Goal: Task Accomplishment & Management: Manage account settings

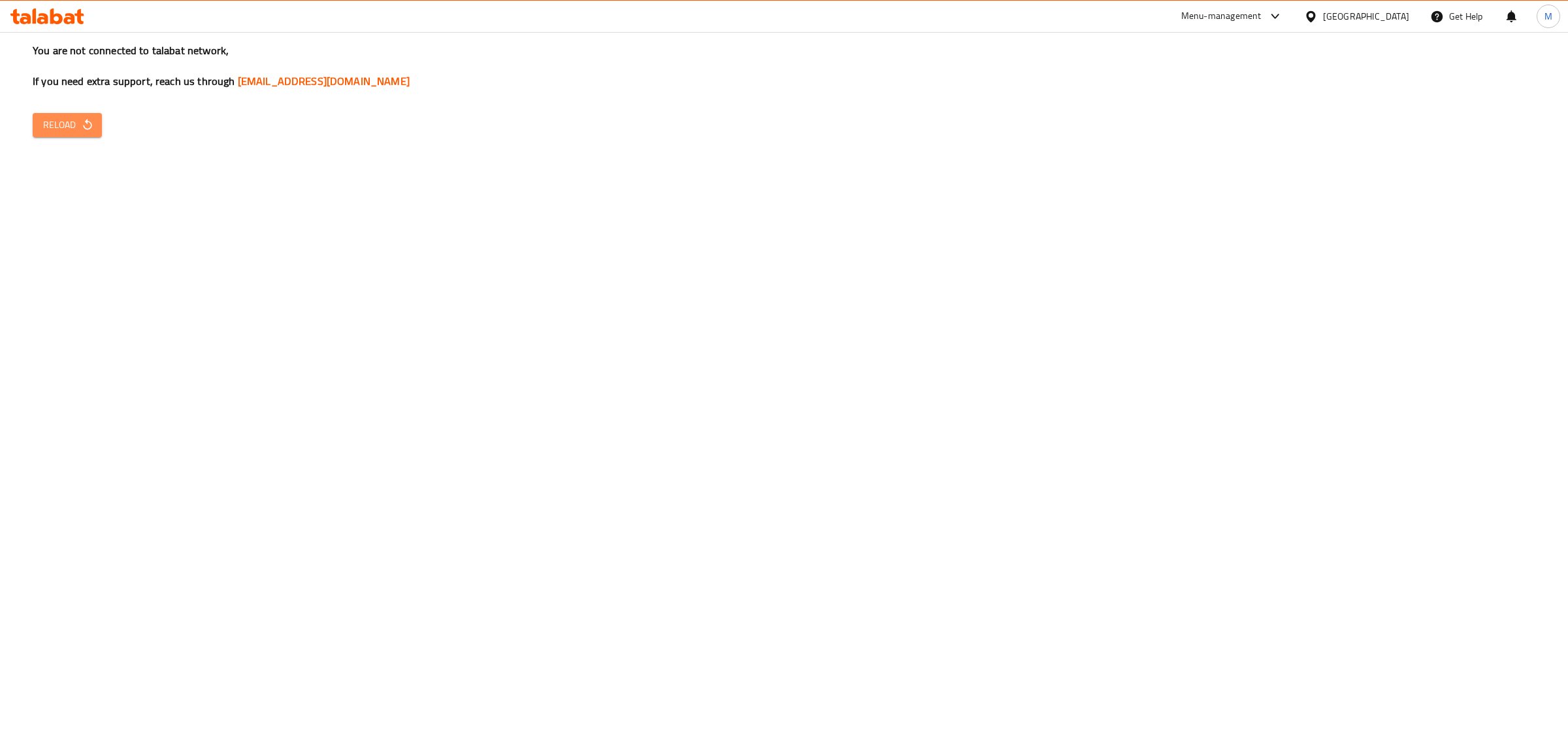
click at [74, 125] on span "Reload" at bounding box center [67, 125] width 49 height 16
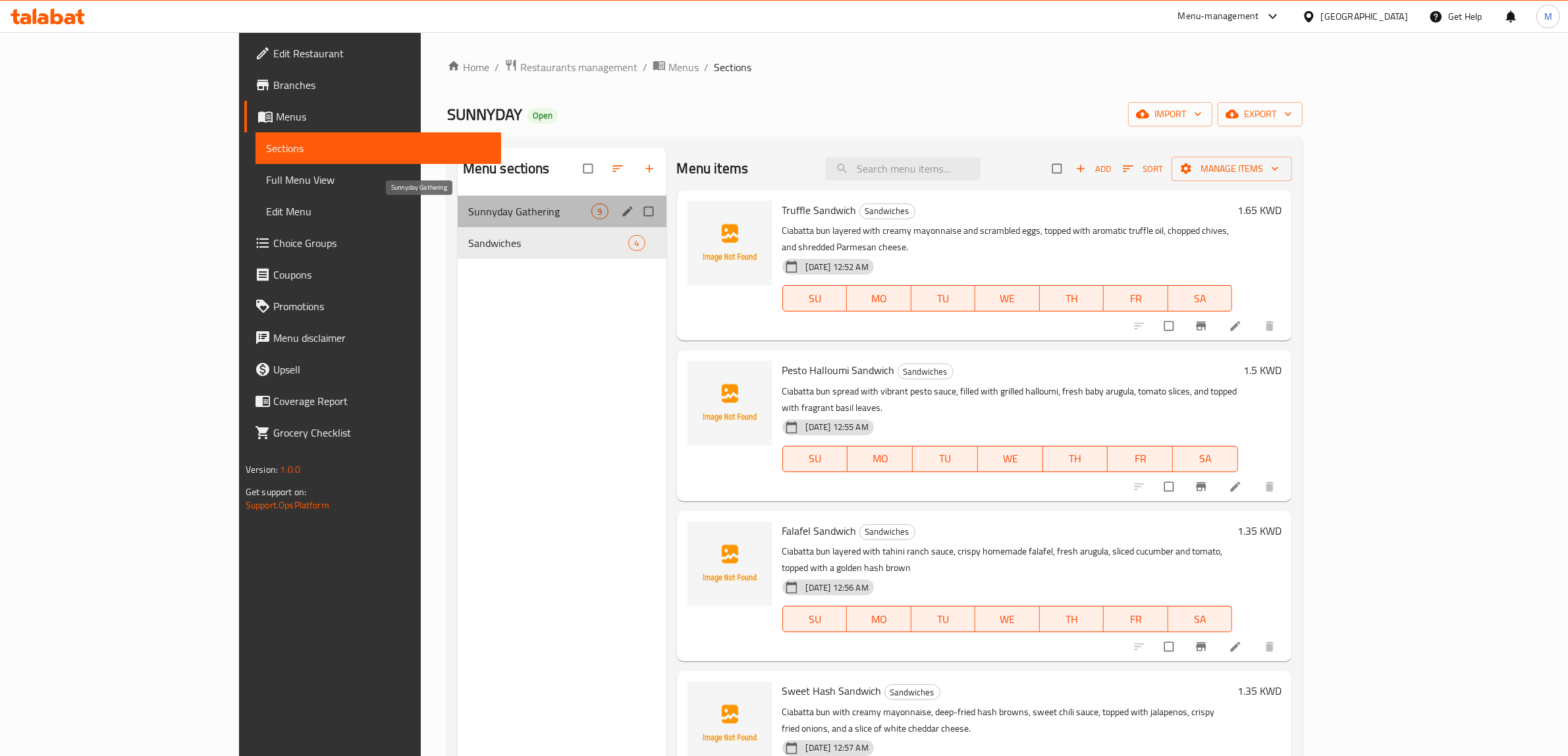
click at [468, 215] on span "Sunnyday Gathering" at bounding box center [530, 211] width 124 height 16
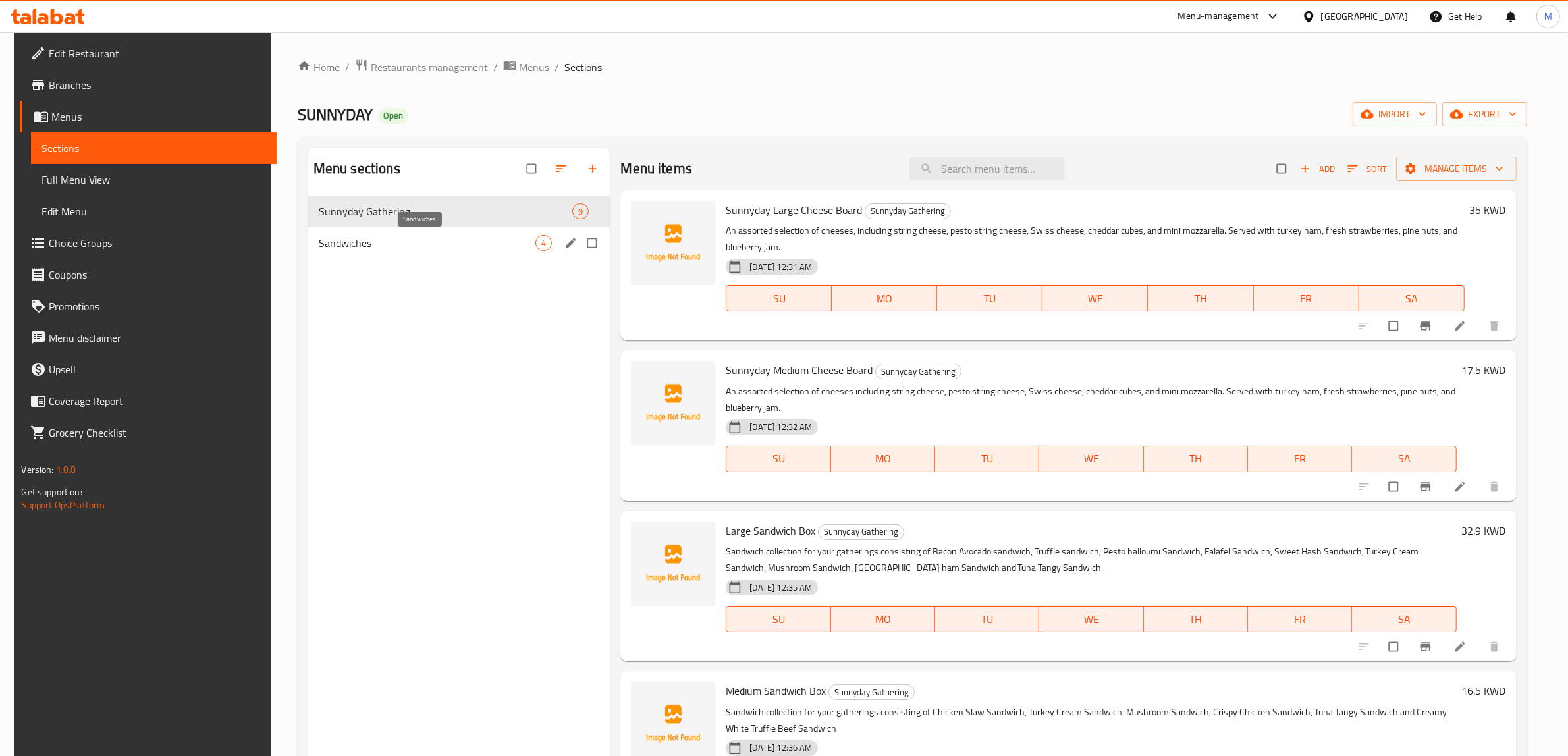
click at [436, 245] on span "Sandwiches" at bounding box center [427, 243] width 218 height 16
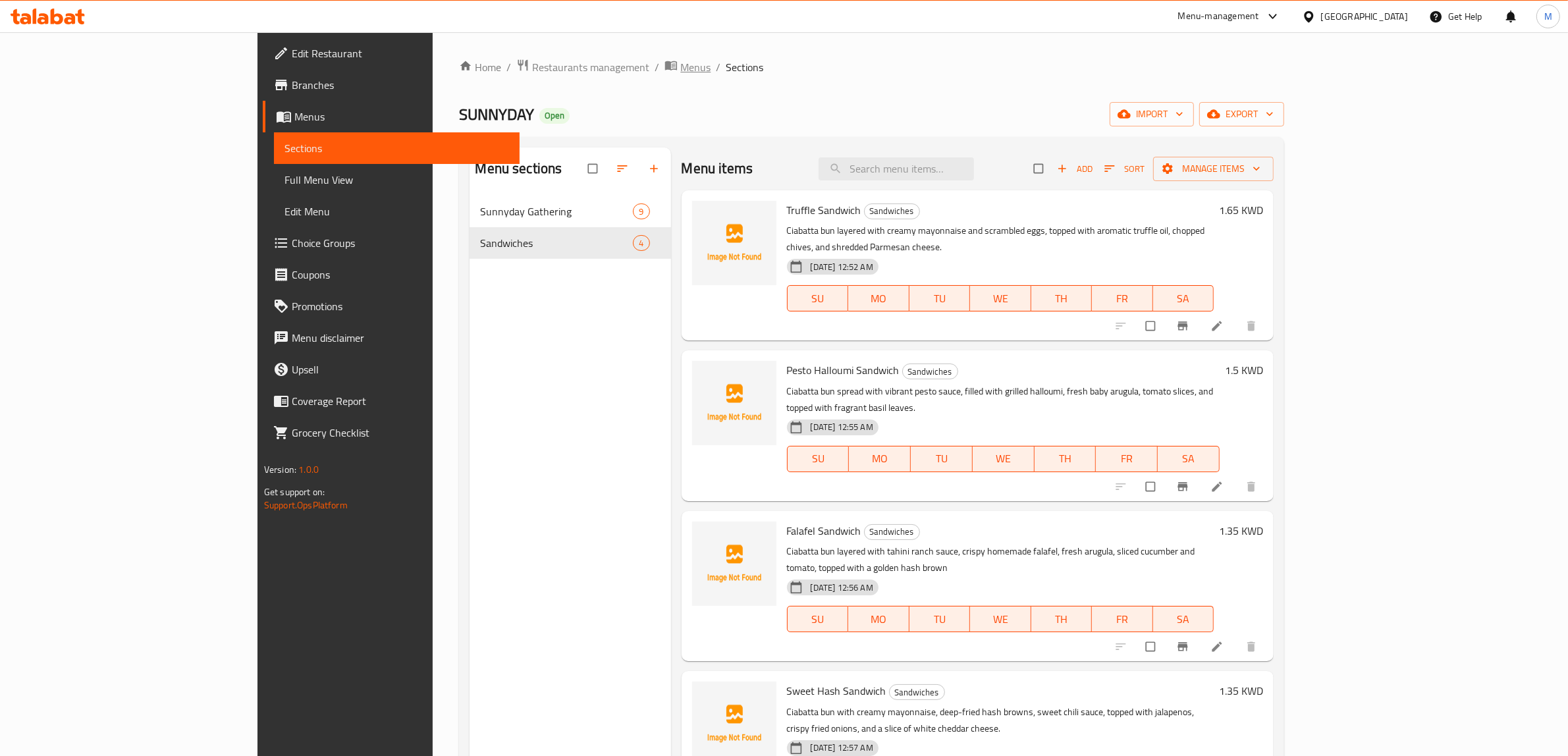
click at [680, 64] on span "Menus" at bounding box center [695, 66] width 30 height 16
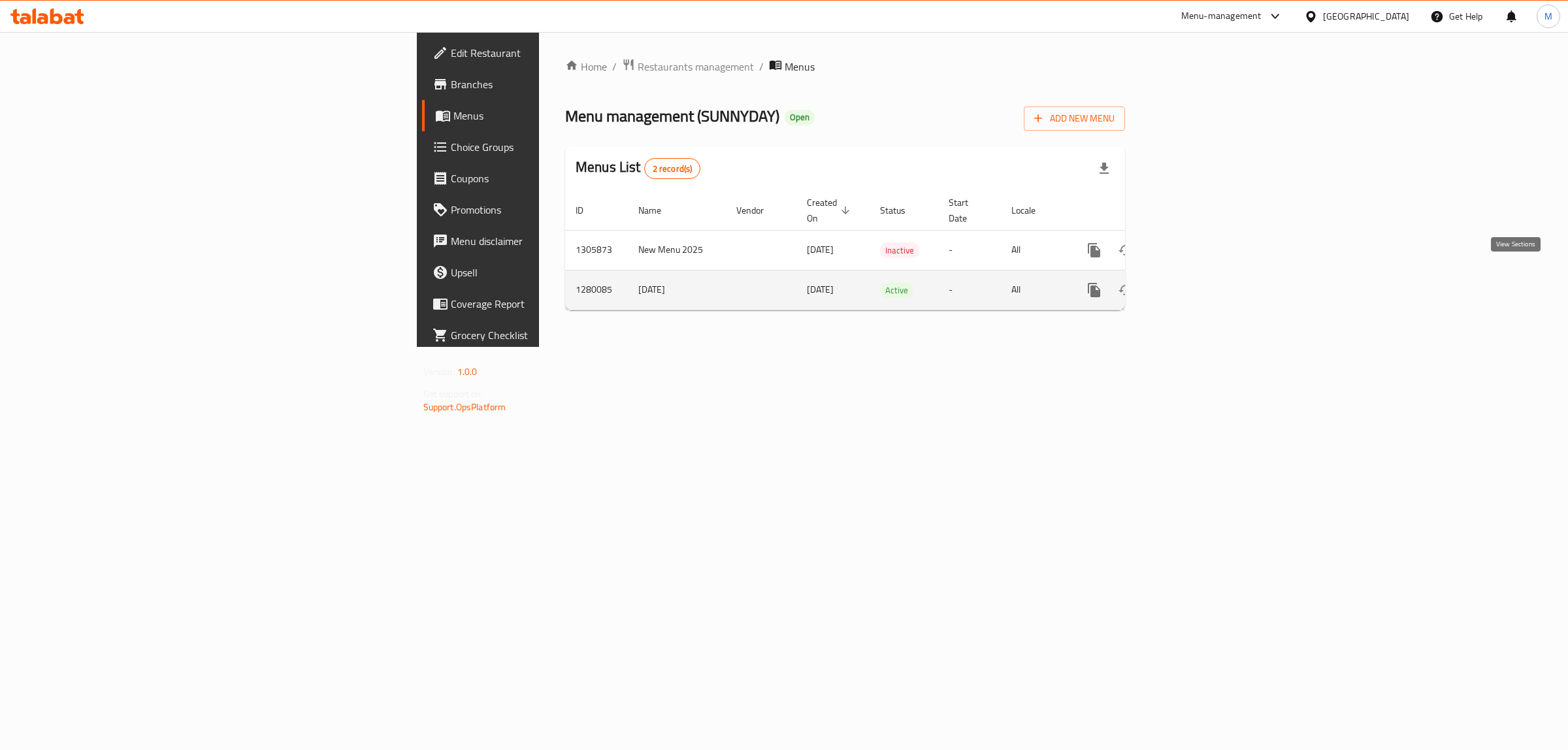
click at [1196, 282] on icon "enhanced table" at bounding box center [1188, 289] width 16 height 16
